Goal: Navigation & Orientation: Find specific page/section

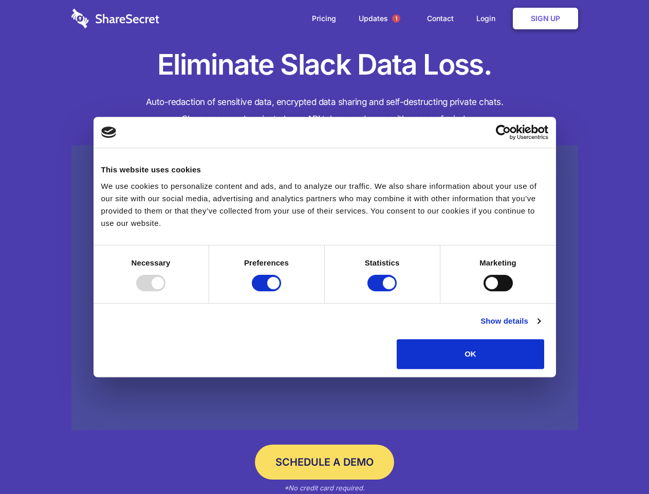
click at [166, 291] on div at bounding box center [150, 283] width 29 height 16
click at [281, 291] on input "Preferences" at bounding box center [266, 283] width 29 height 16
checkbox input "false"
click at [384, 291] on input "Statistics" at bounding box center [382, 283] width 29 height 16
checkbox input "false"
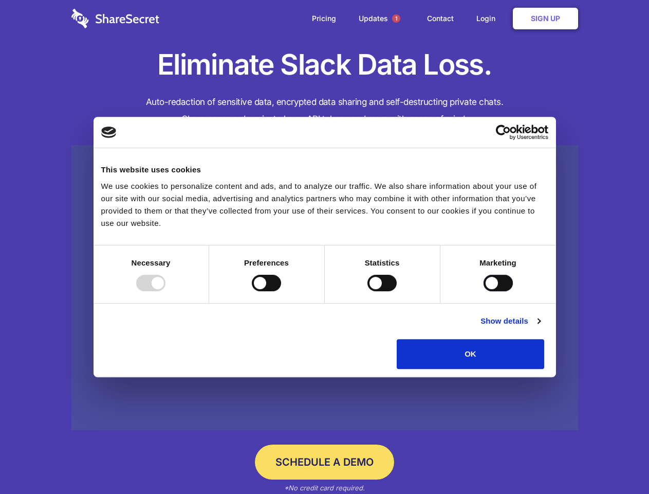
click at [484, 291] on input "Marketing" at bounding box center [498, 283] width 29 height 16
checkbox input "true"
click at [540, 327] on link "Show details" at bounding box center [511, 321] width 60 height 12
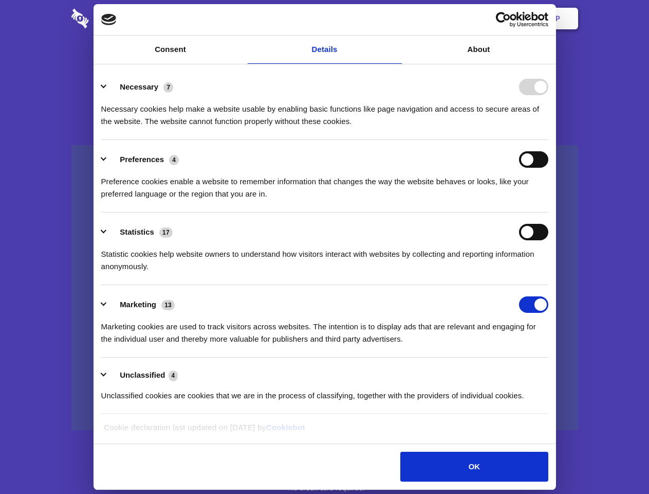
click at [549, 140] on li "Necessary 7 Necessary cookies help make a website usable by enabling basic func…" at bounding box center [324, 103] width 447 height 73
click at [396, 19] on span "1" at bounding box center [396, 18] width 8 height 8
